Goal: Information Seeking & Learning: Learn about a topic

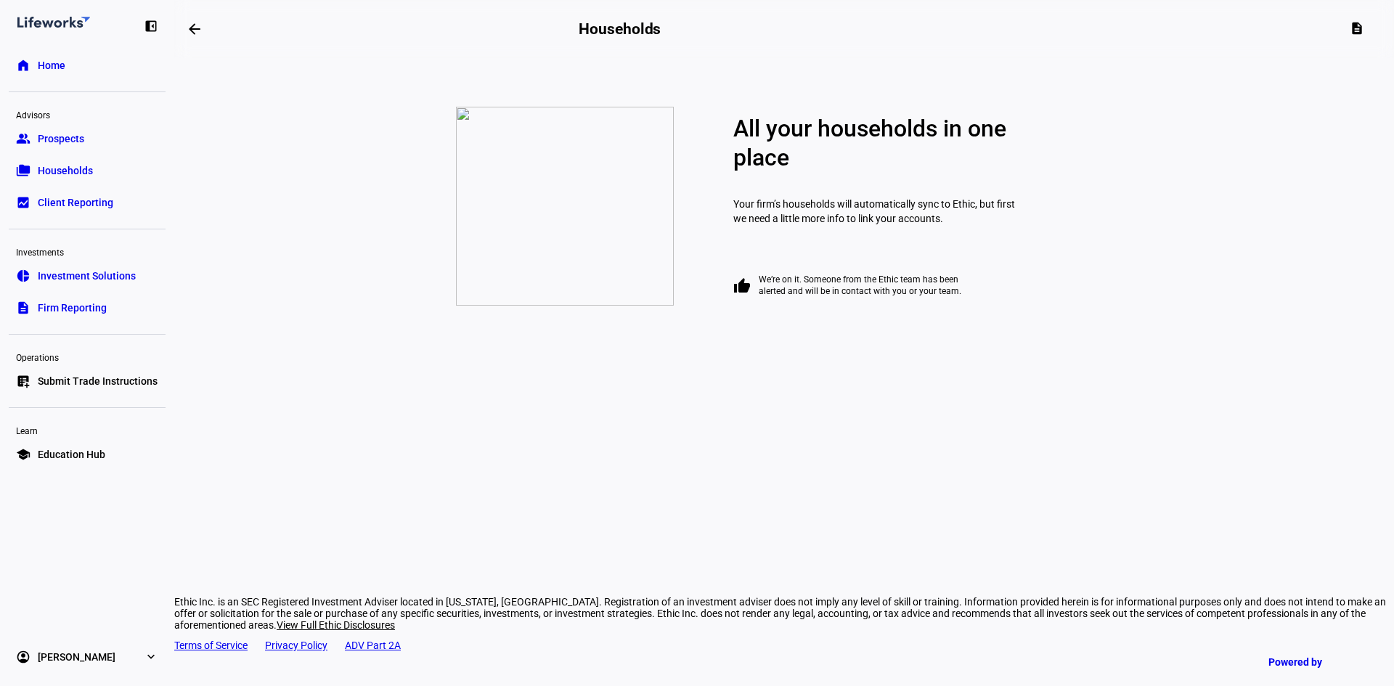
click at [67, 134] on span "Prospects" at bounding box center [61, 138] width 46 height 15
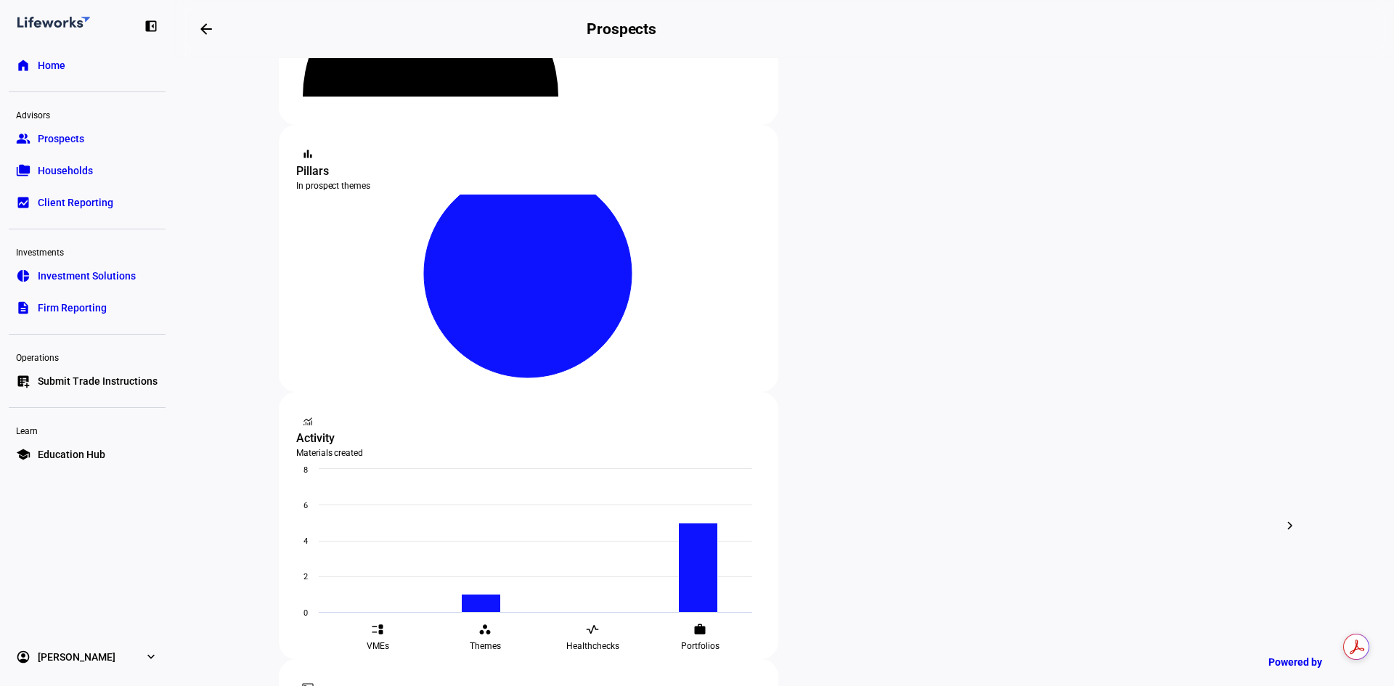
scroll to position [290, 0]
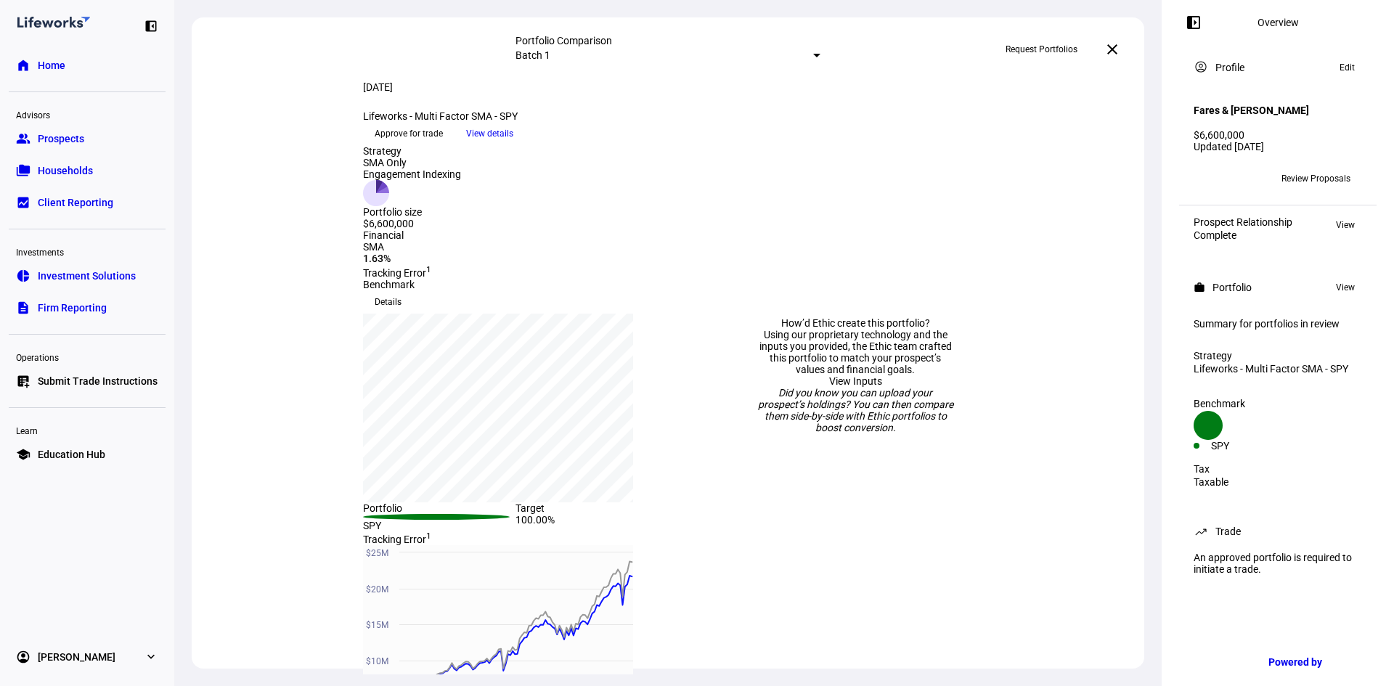
click at [1325, 168] on span "Review Proposals" at bounding box center [1315, 178] width 69 height 23
click at [1309, 171] on span "Review Proposals" at bounding box center [1315, 178] width 69 height 23
click at [813, 54] on div at bounding box center [816, 56] width 7 height 4
click at [817, 51] on div at bounding box center [697, 343] width 1394 height 686
click at [1344, 279] on span "View" at bounding box center [1345, 287] width 19 height 17
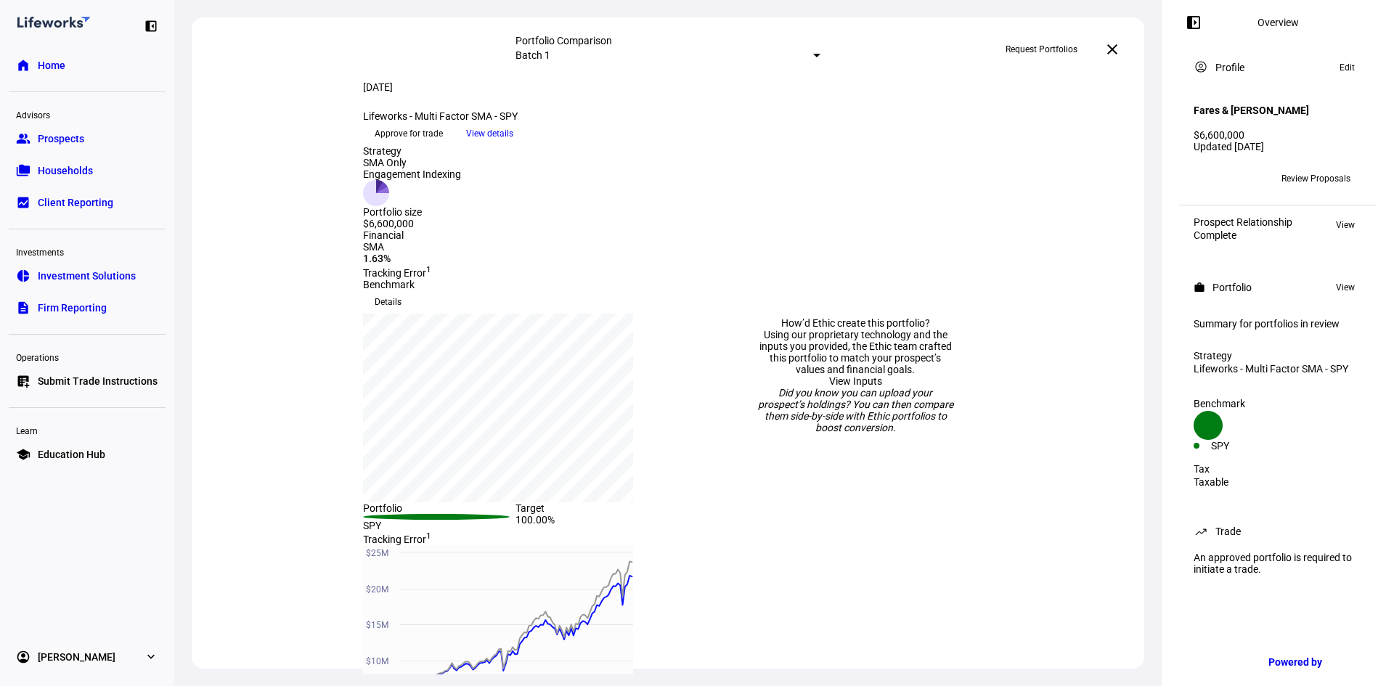
click at [1295, 171] on span "Review Proposals" at bounding box center [1315, 178] width 69 height 23
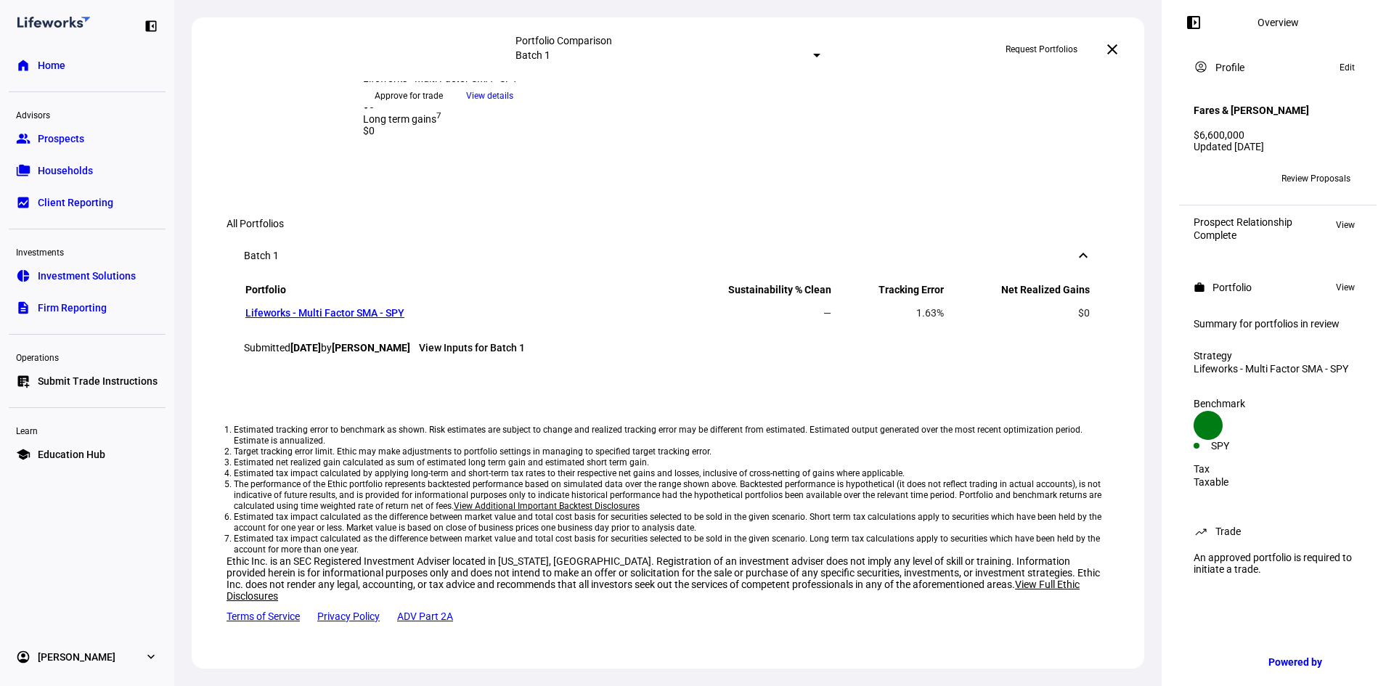
scroll to position [944, 0]
click at [66, 63] on link "home Home" at bounding box center [87, 65] width 157 height 29
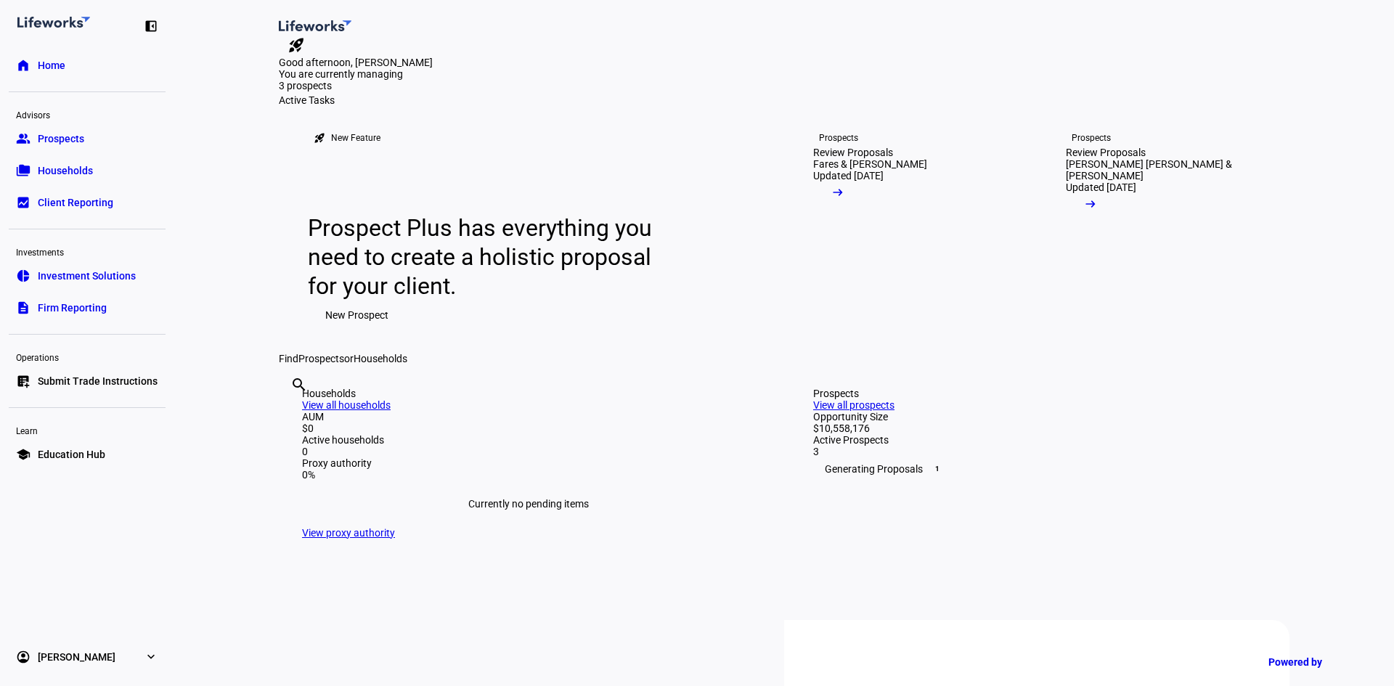
click at [67, 142] on span "Prospects" at bounding box center [61, 138] width 46 height 15
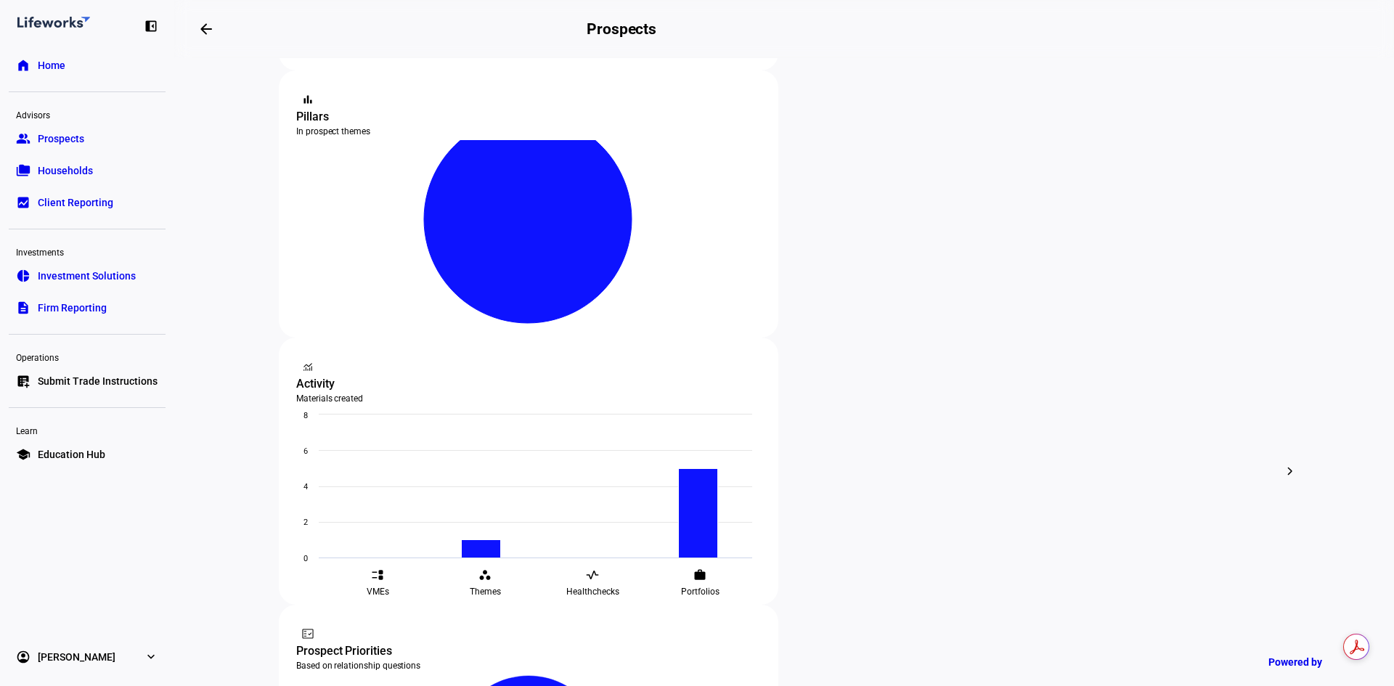
scroll to position [363, 0]
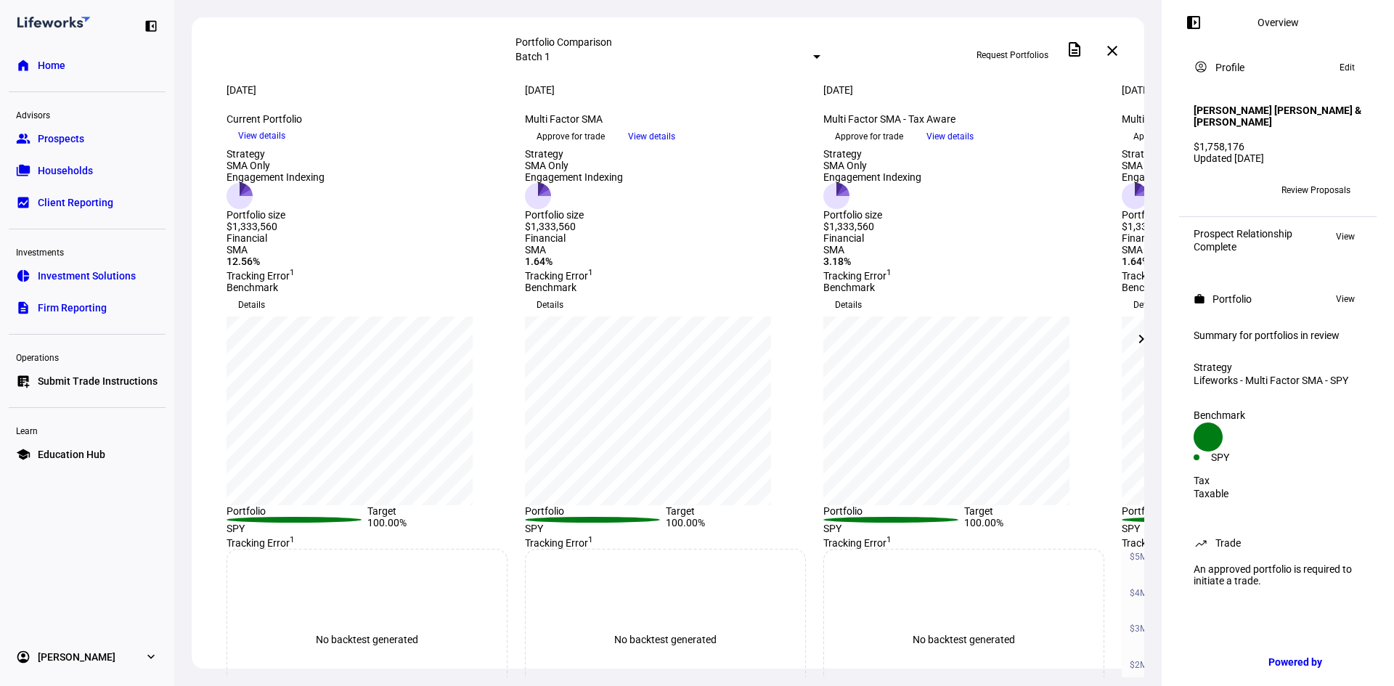
click at [973, 147] on span "View details" at bounding box center [949, 137] width 47 height 22
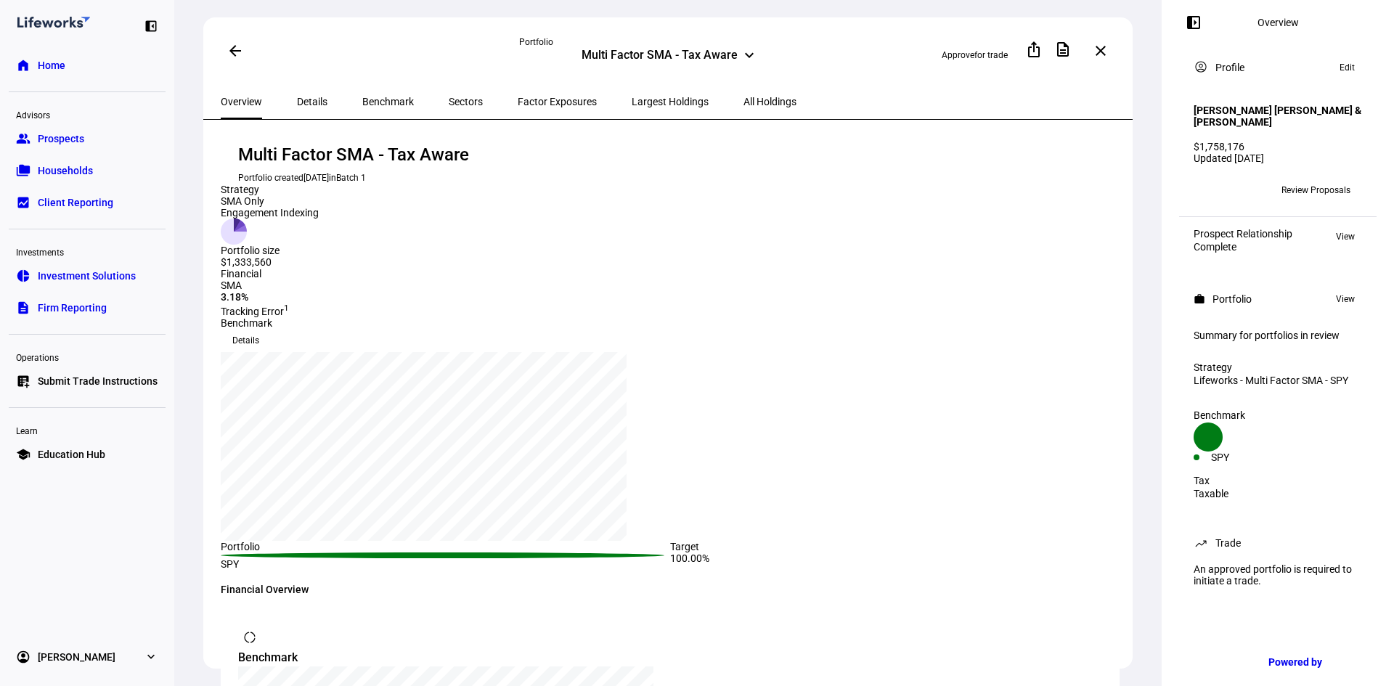
click at [300, 97] on span "Details" at bounding box center [312, 102] width 30 height 10
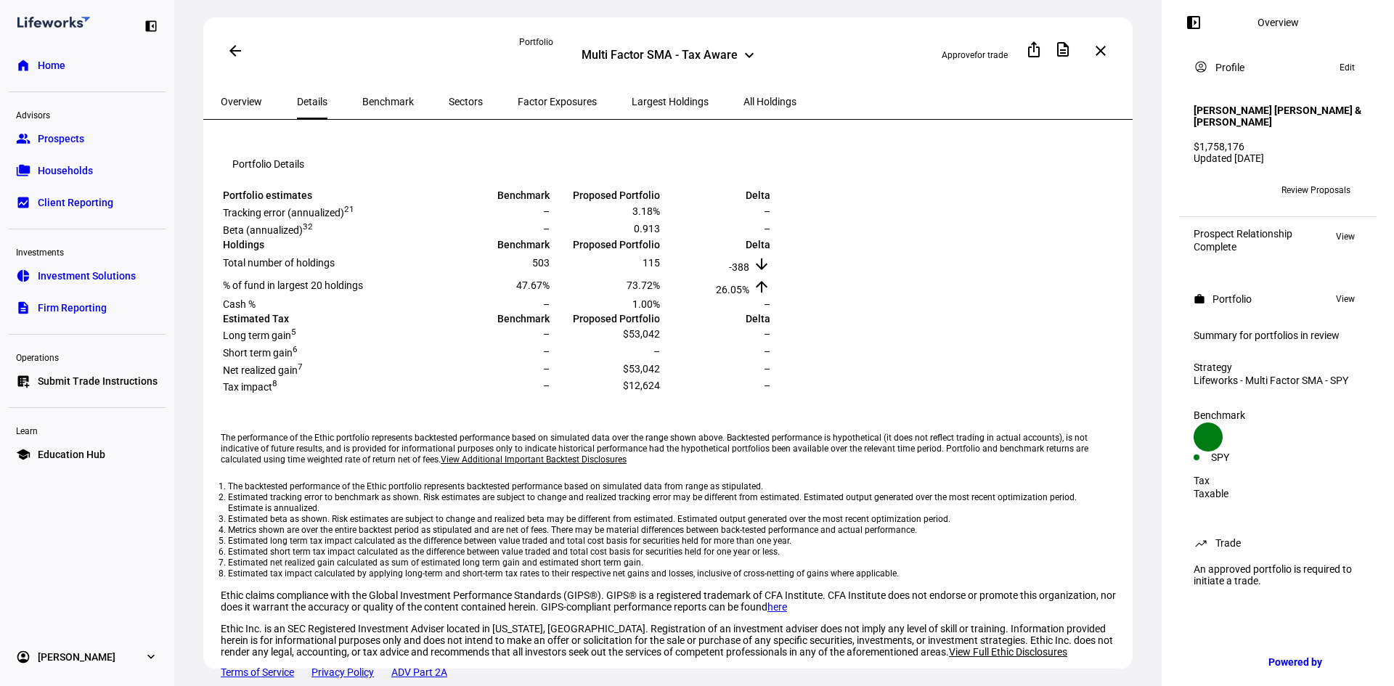
scroll to position [489, 0]
click at [363, 100] on span "Benchmark" at bounding box center [388, 102] width 52 height 10
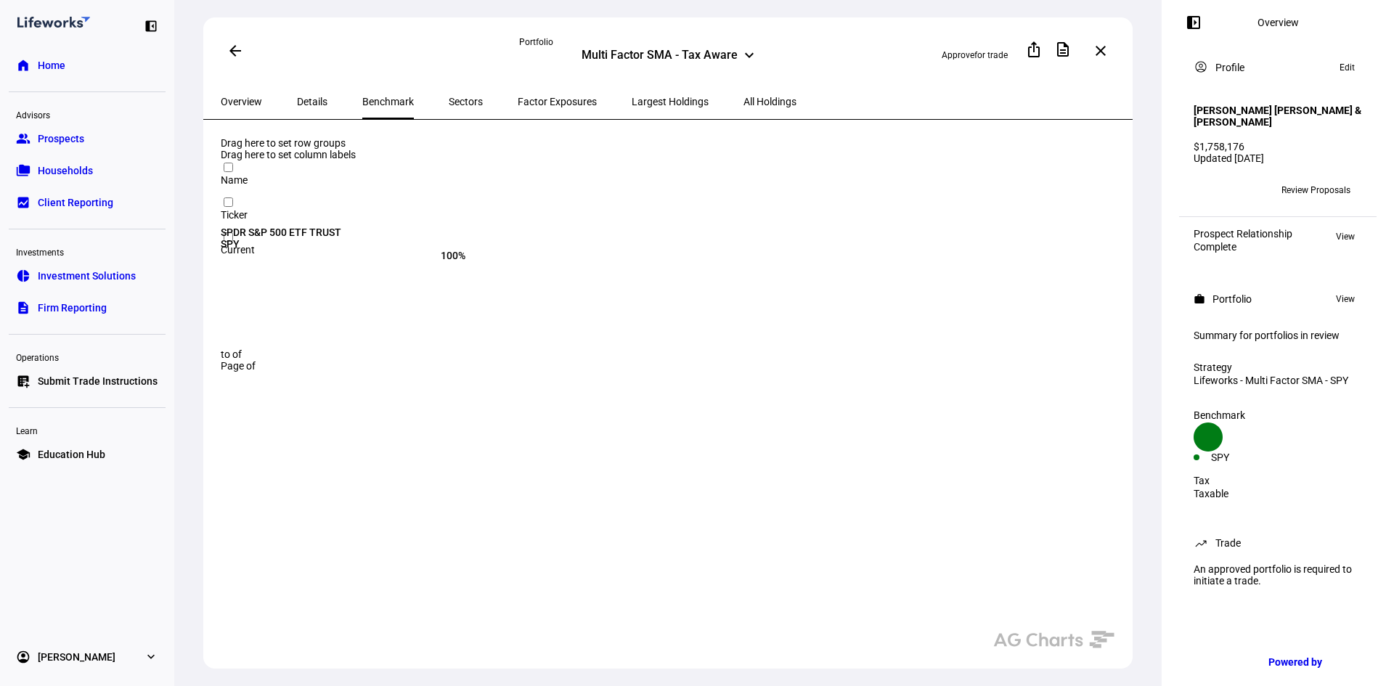
click at [743, 50] on mat-icon "keyboard_arrow_down" at bounding box center [748, 54] width 17 height 17
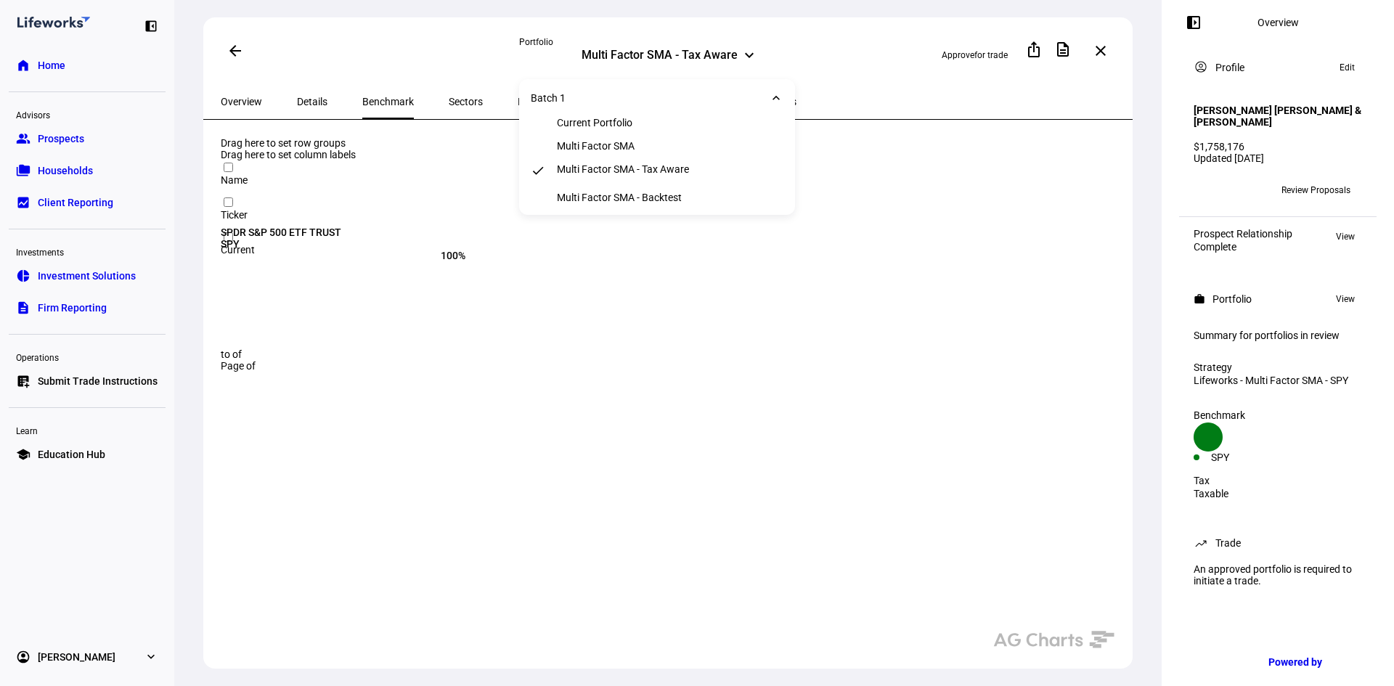
click at [833, 123] on eth-route-card-body "Drag here to set row groups Drag here to set column labels Name Ticker Current" at bounding box center [667, 416] width 929 height 593
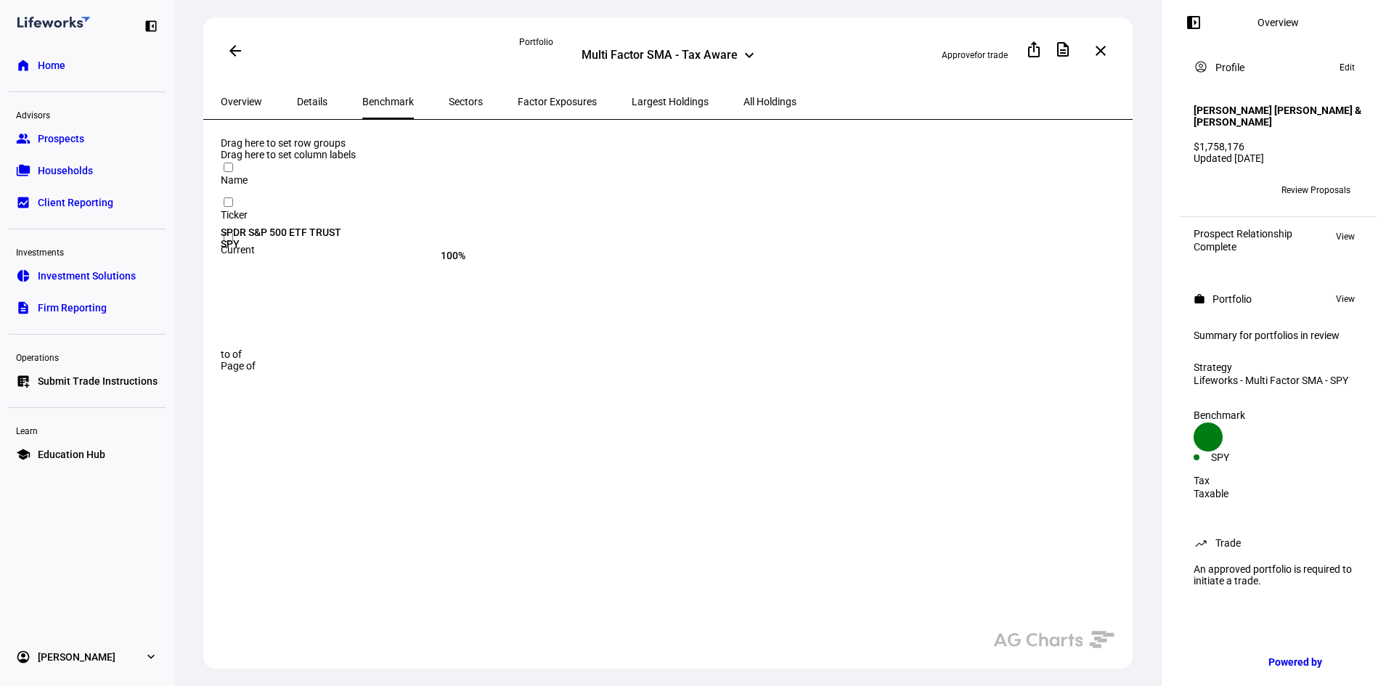
click at [242, 97] on span "Overview" at bounding box center [241, 102] width 41 height 10
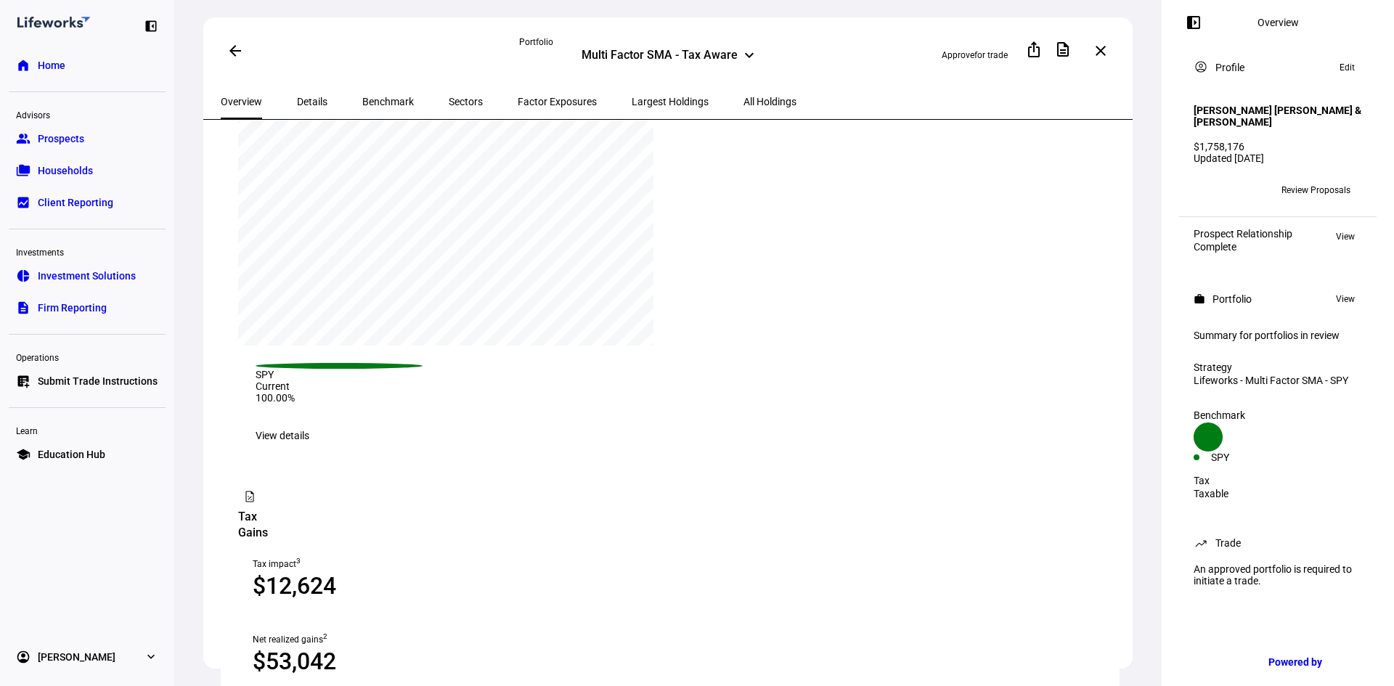
scroll to position [581, 0]
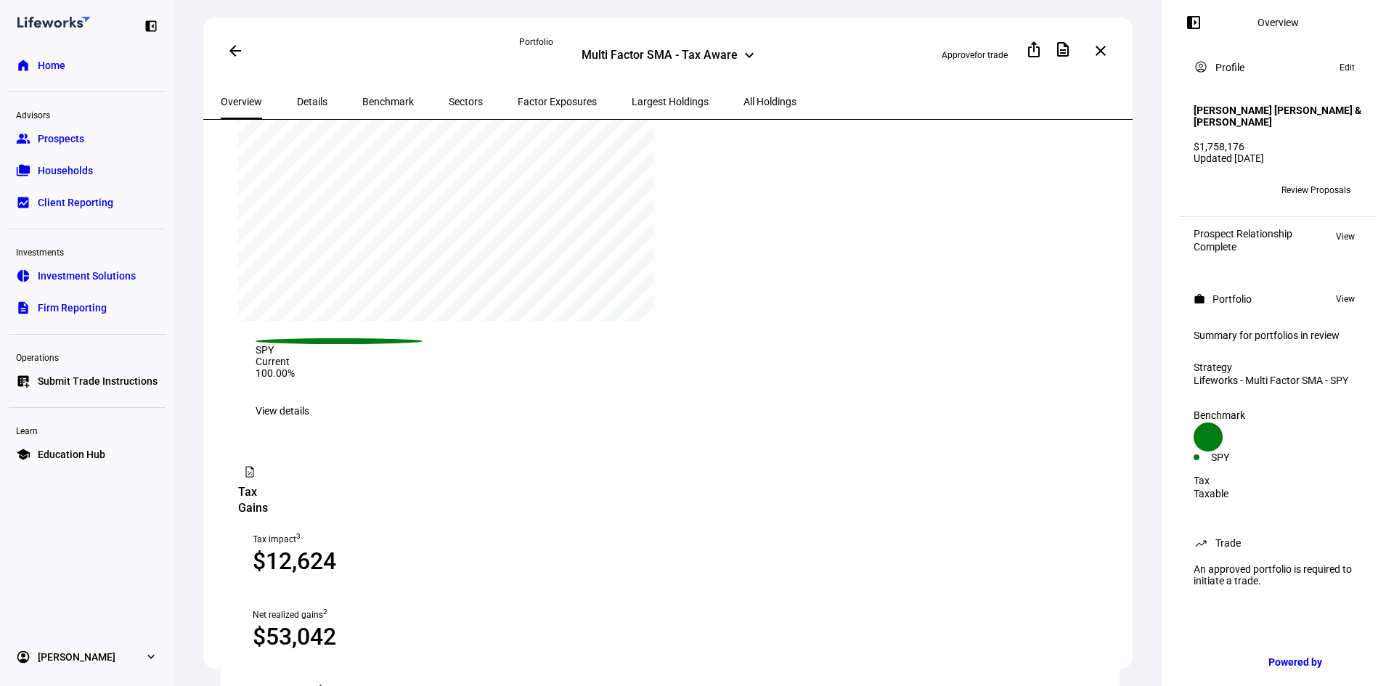
click at [309, 396] on span "View details" at bounding box center [283, 410] width 54 height 29
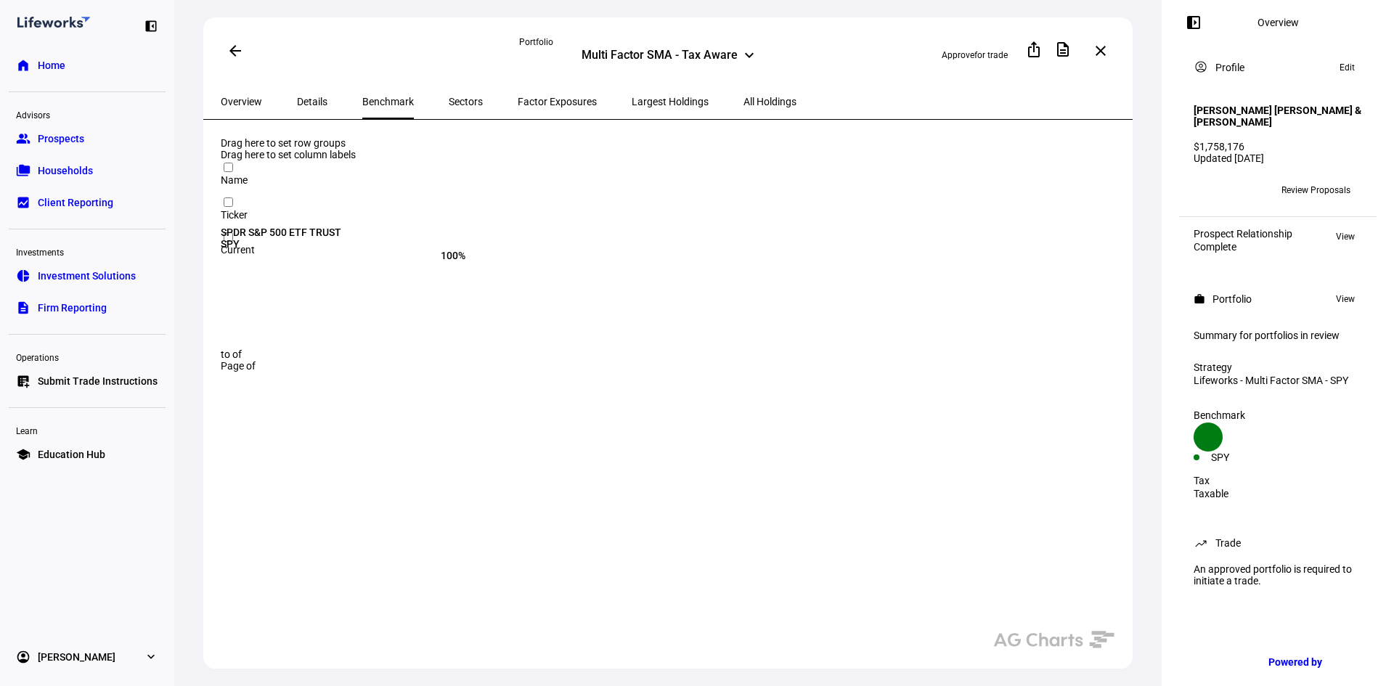
click at [1308, 185] on span "Review Proposals" at bounding box center [1315, 190] width 69 height 23
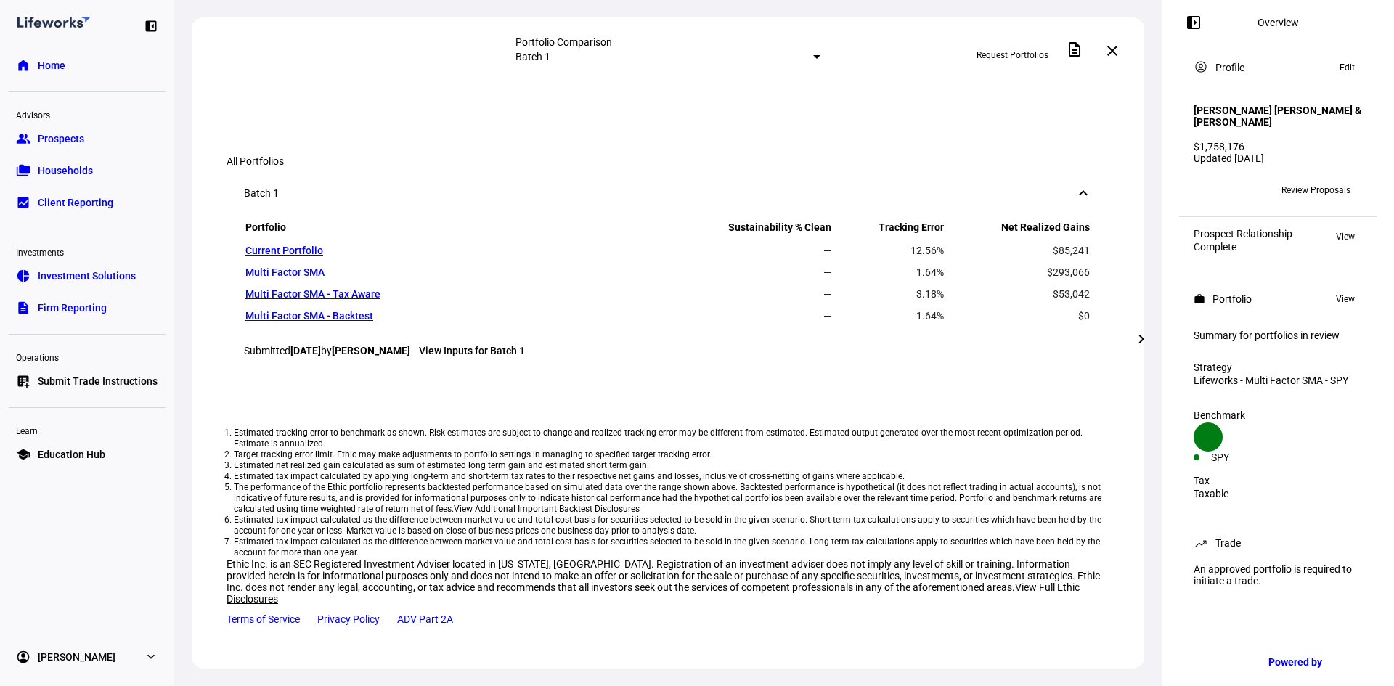
scroll to position [1016, 0]
click at [971, 44] on span "View details" at bounding box center [946, 34] width 47 height 22
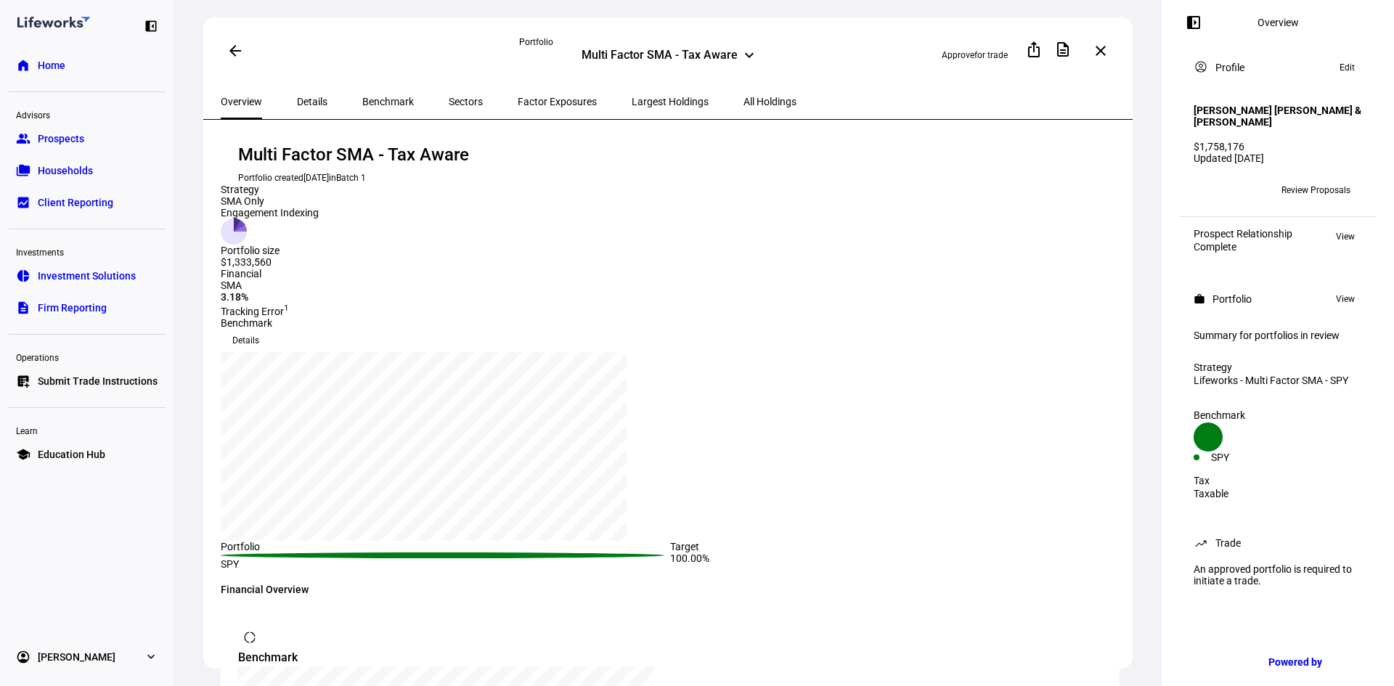
click at [259, 329] on span "Details" at bounding box center [245, 340] width 27 height 23
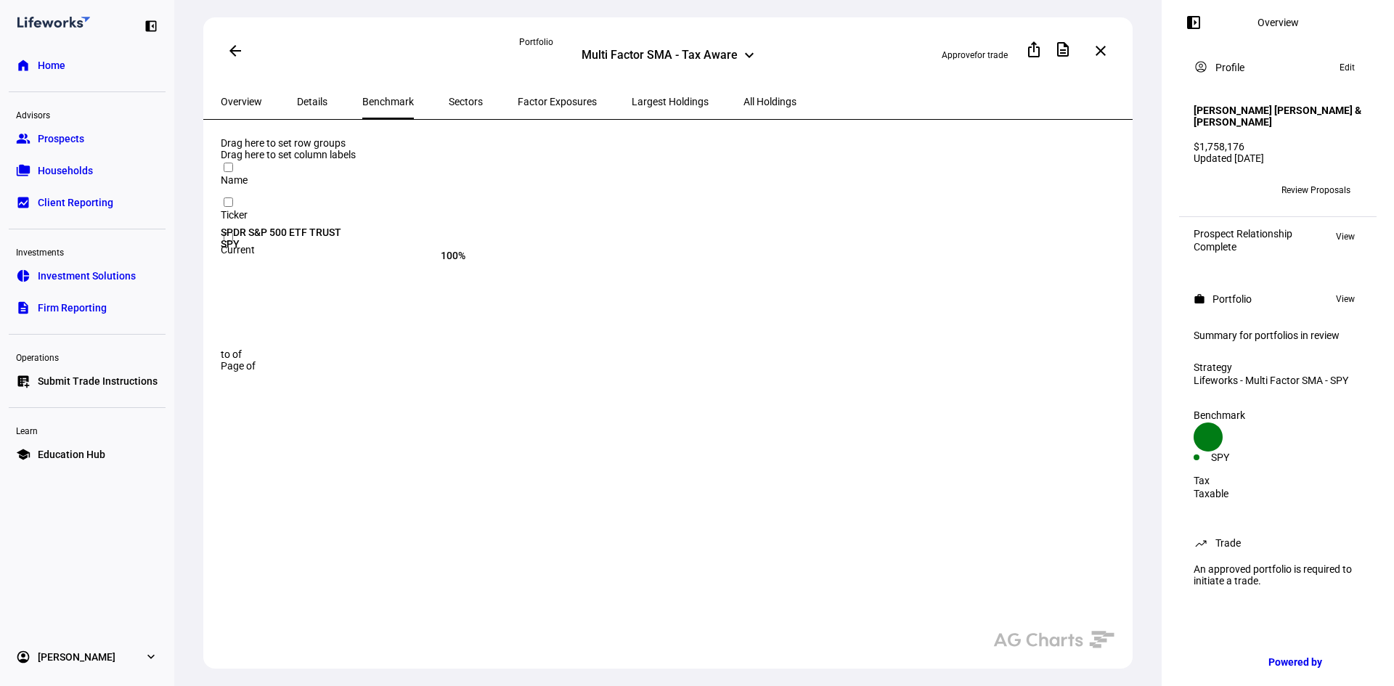
click at [338, 226] on div "SPDR S&P 500 ETF TRUST" at bounding box center [420, 232] width 399 height 12
click at [632, 99] on span "Largest Holdings" at bounding box center [670, 102] width 77 height 10
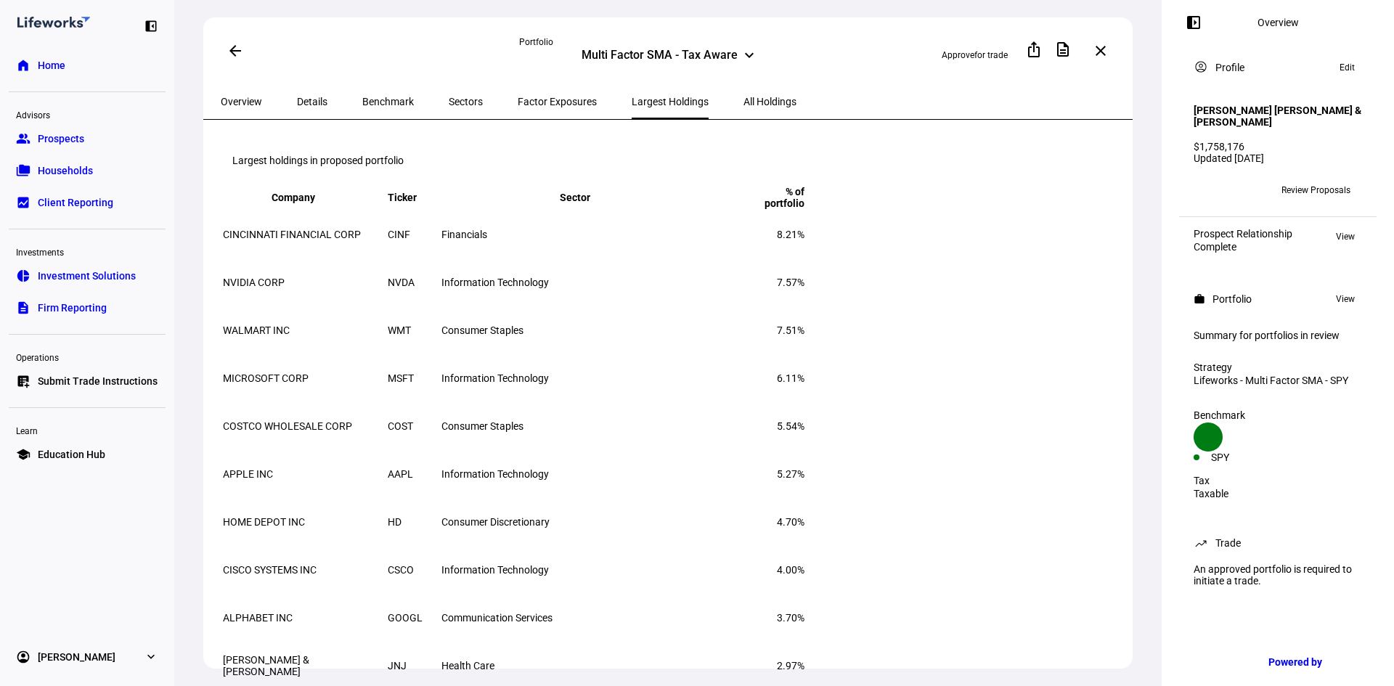
click at [743, 99] on span "All Holdings" at bounding box center [769, 102] width 53 height 10
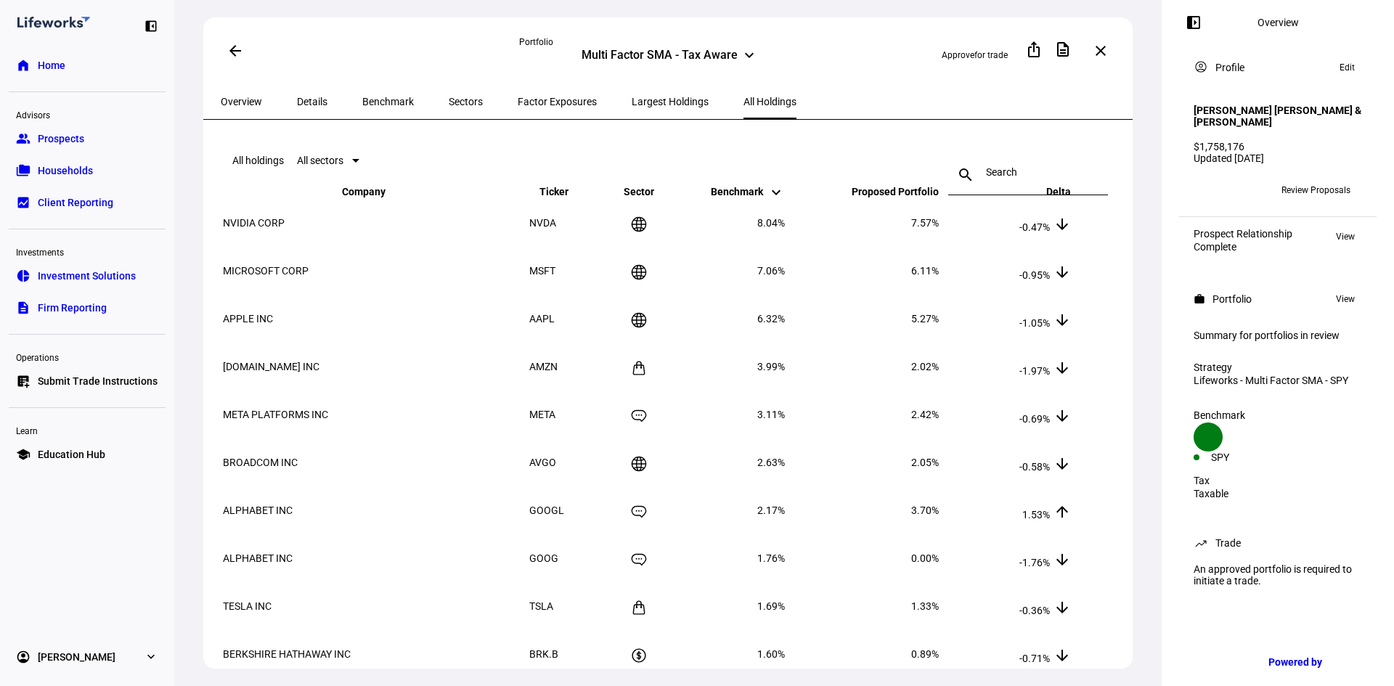
click at [304, 97] on span "Details" at bounding box center [312, 102] width 30 height 10
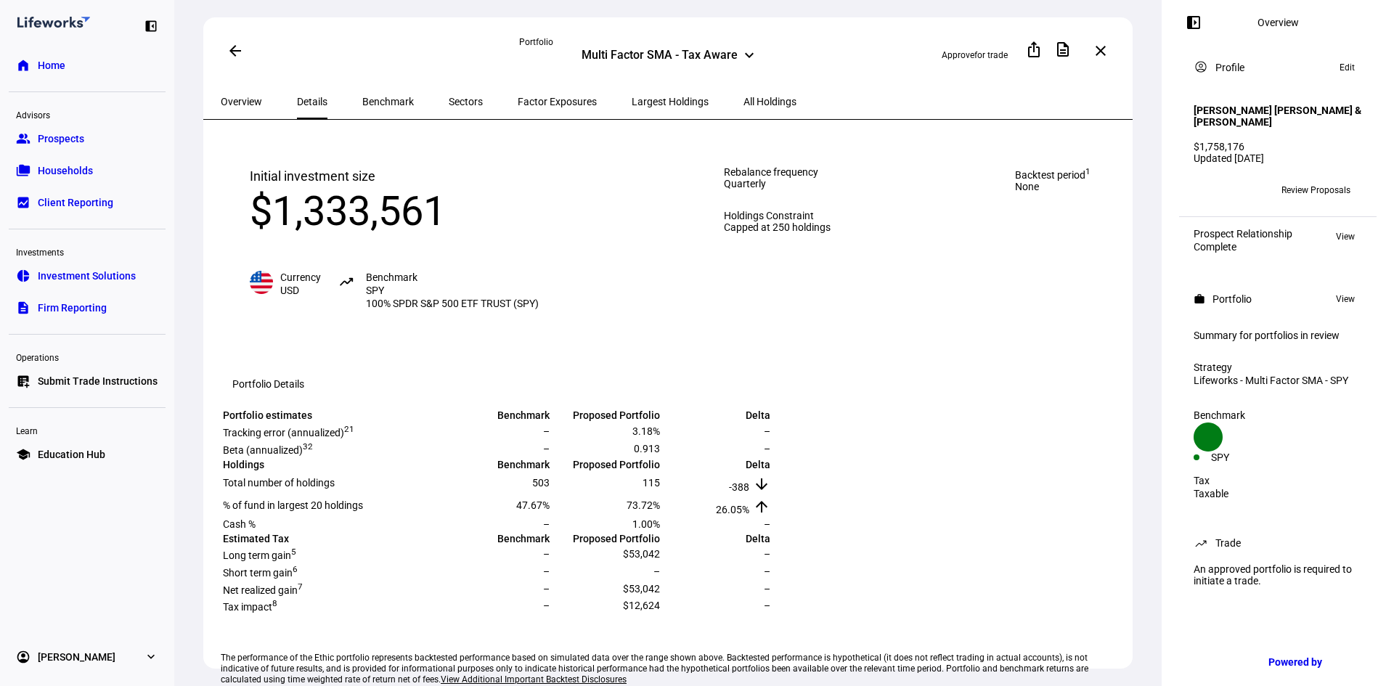
click at [367, 97] on span "Benchmark" at bounding box center [388, 102] width 52 height 10
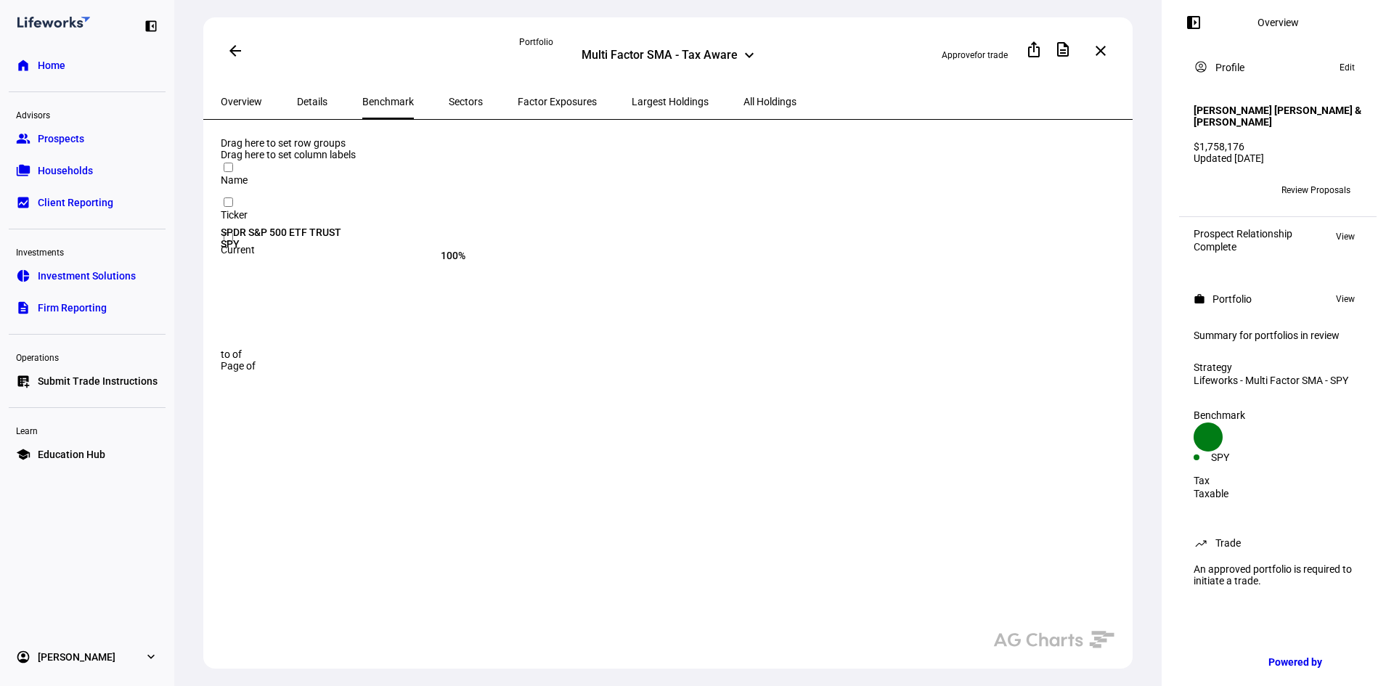
click at [518, 101] on span "Factor Exposures" at bounding box center [557, 102] width 79 height 10
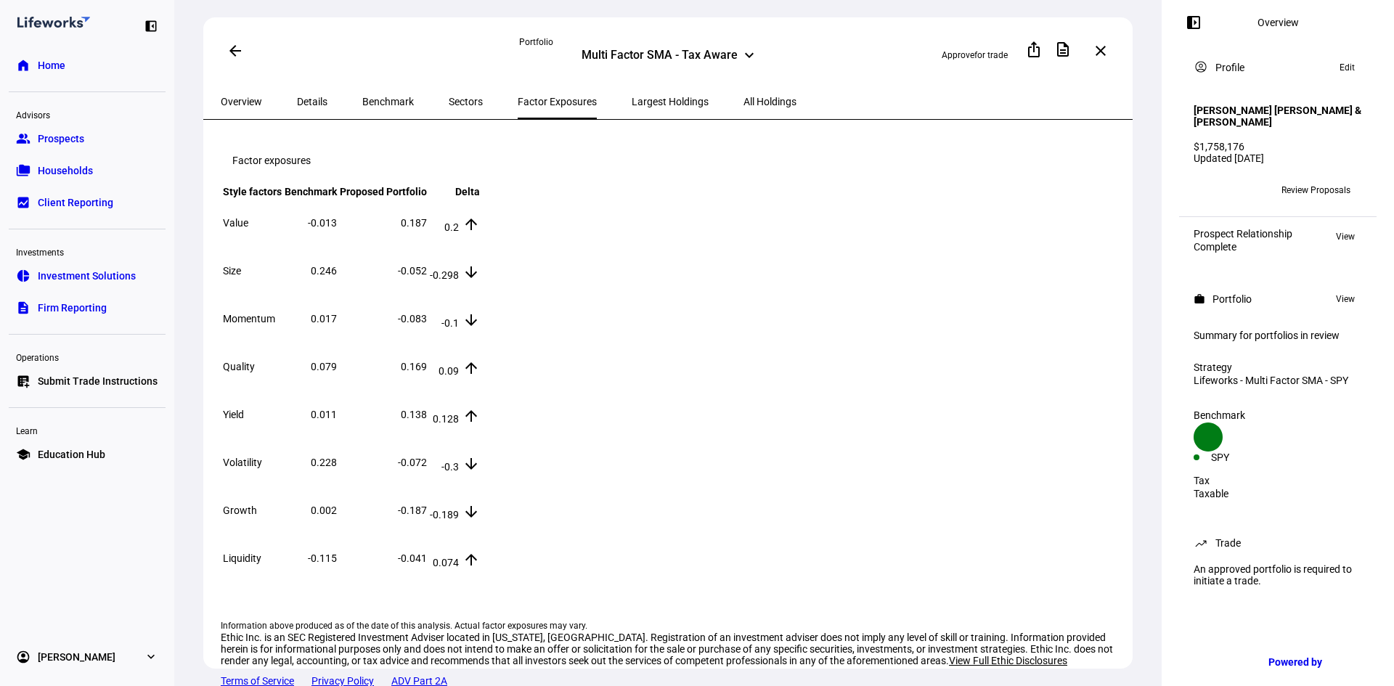
click at [248, 97] on span "Overview" at bounding box center [241, 102] width 41 height 10
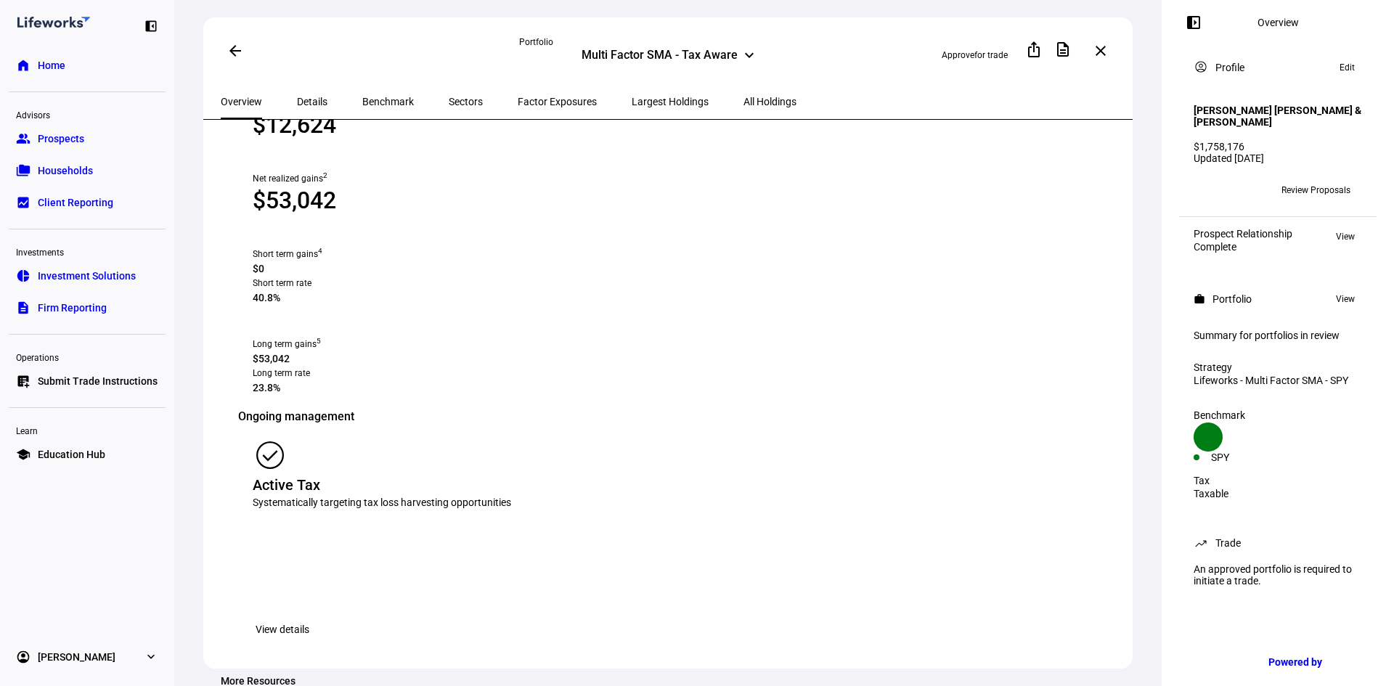
scroll to position [1016, 0]
click at [309, 616] on span "View details" at bounding box center [283, 630] width 54 height 29
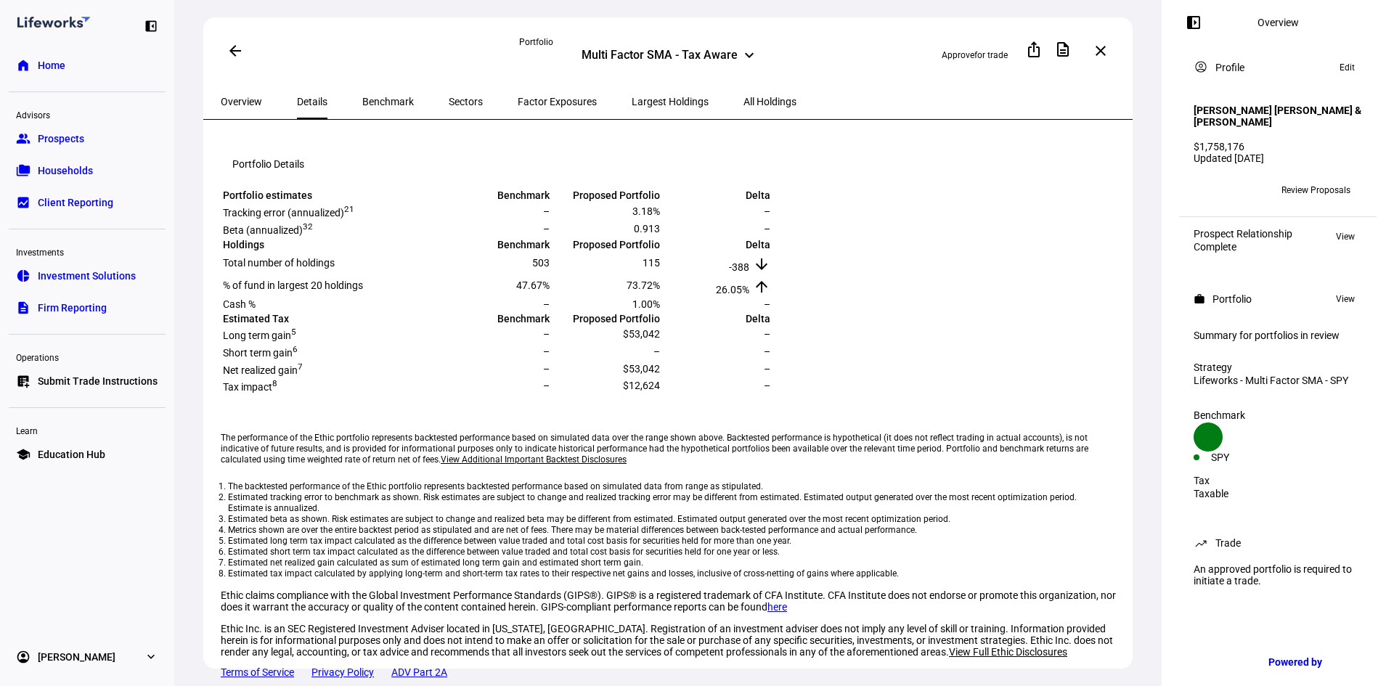
scroll to position [218, 0]
